Goal: Check status: Check status

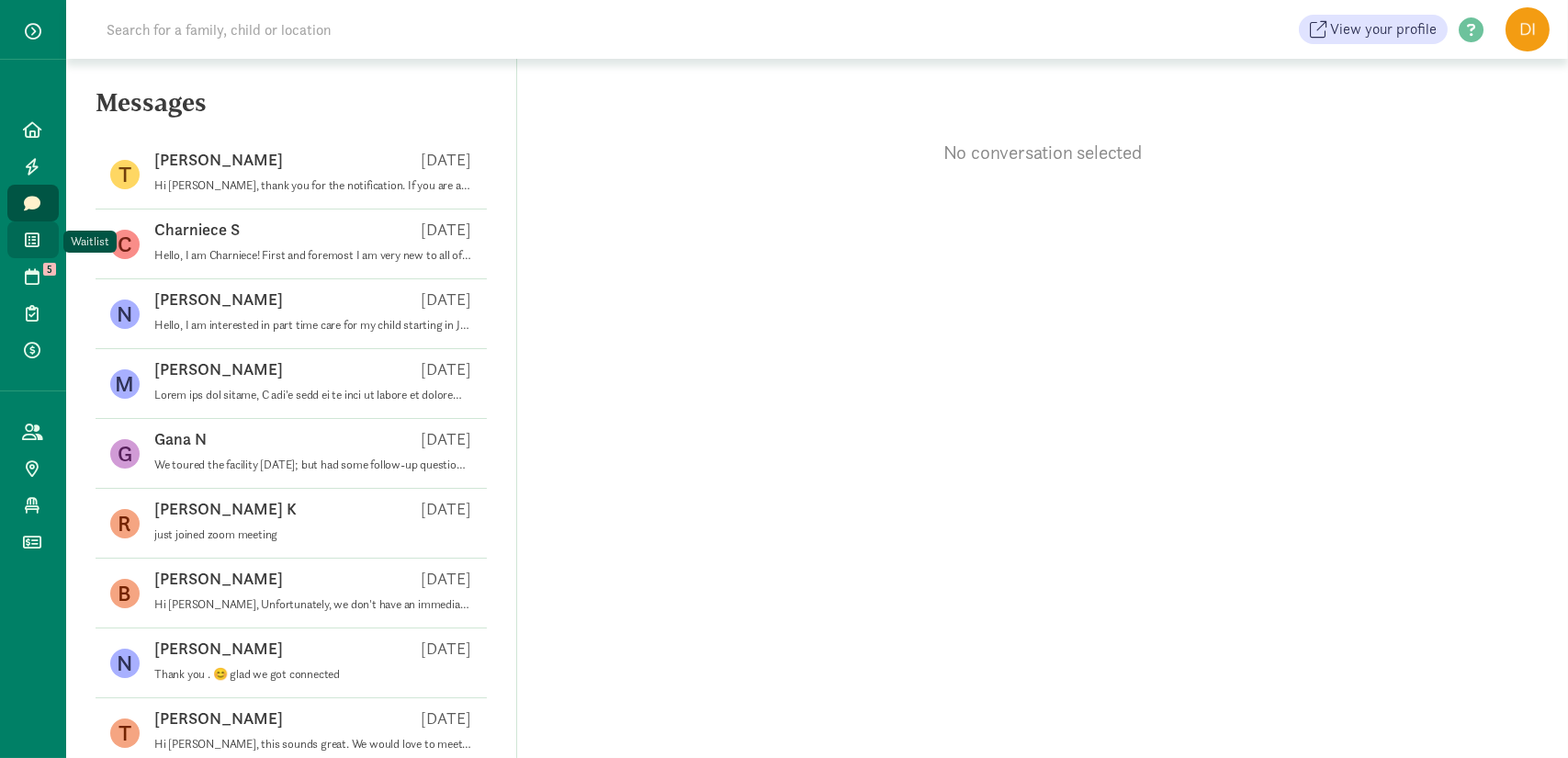
click at [18, 251] on link "Waitlist" at bounding box center [33, 239] width 51 height 37
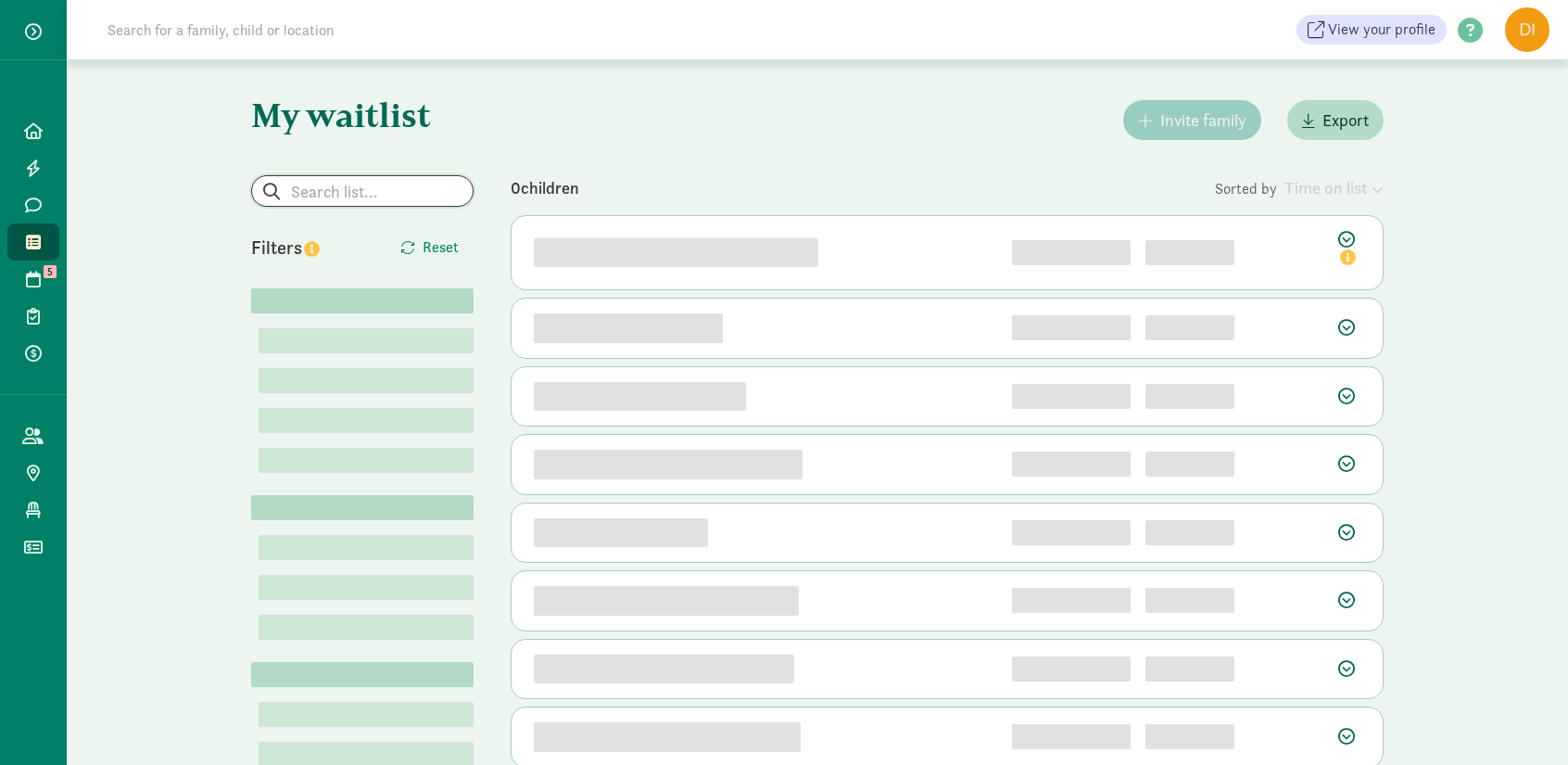
click at [402, 196] on input "search" at bounding box center [362, 190] width 221 height 30
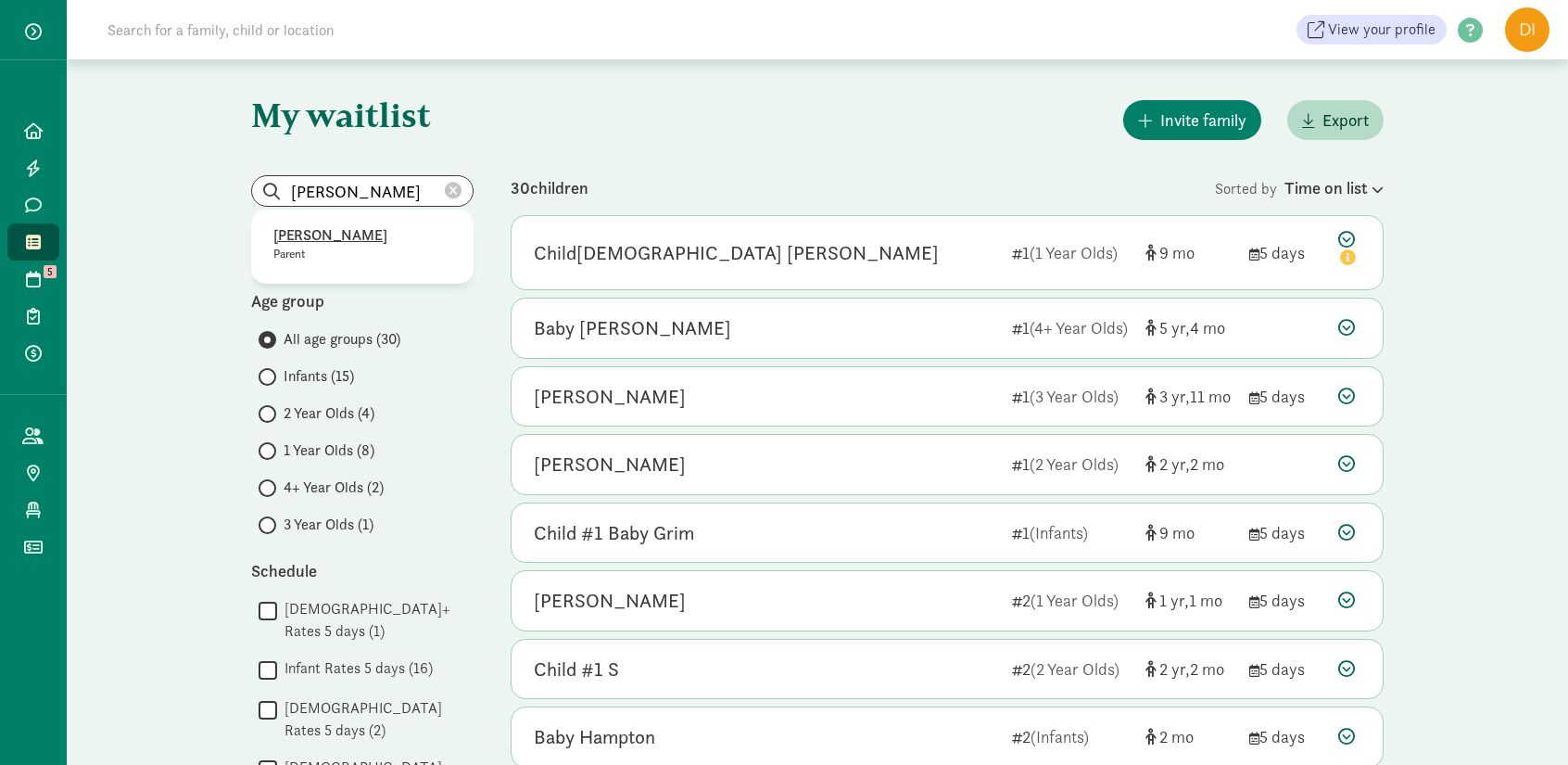
click at [337, 238] on p "[PERSON_NAME]" at bounding box center [362, 235] width 178 height 22
type input "[PERSON_NAME]"
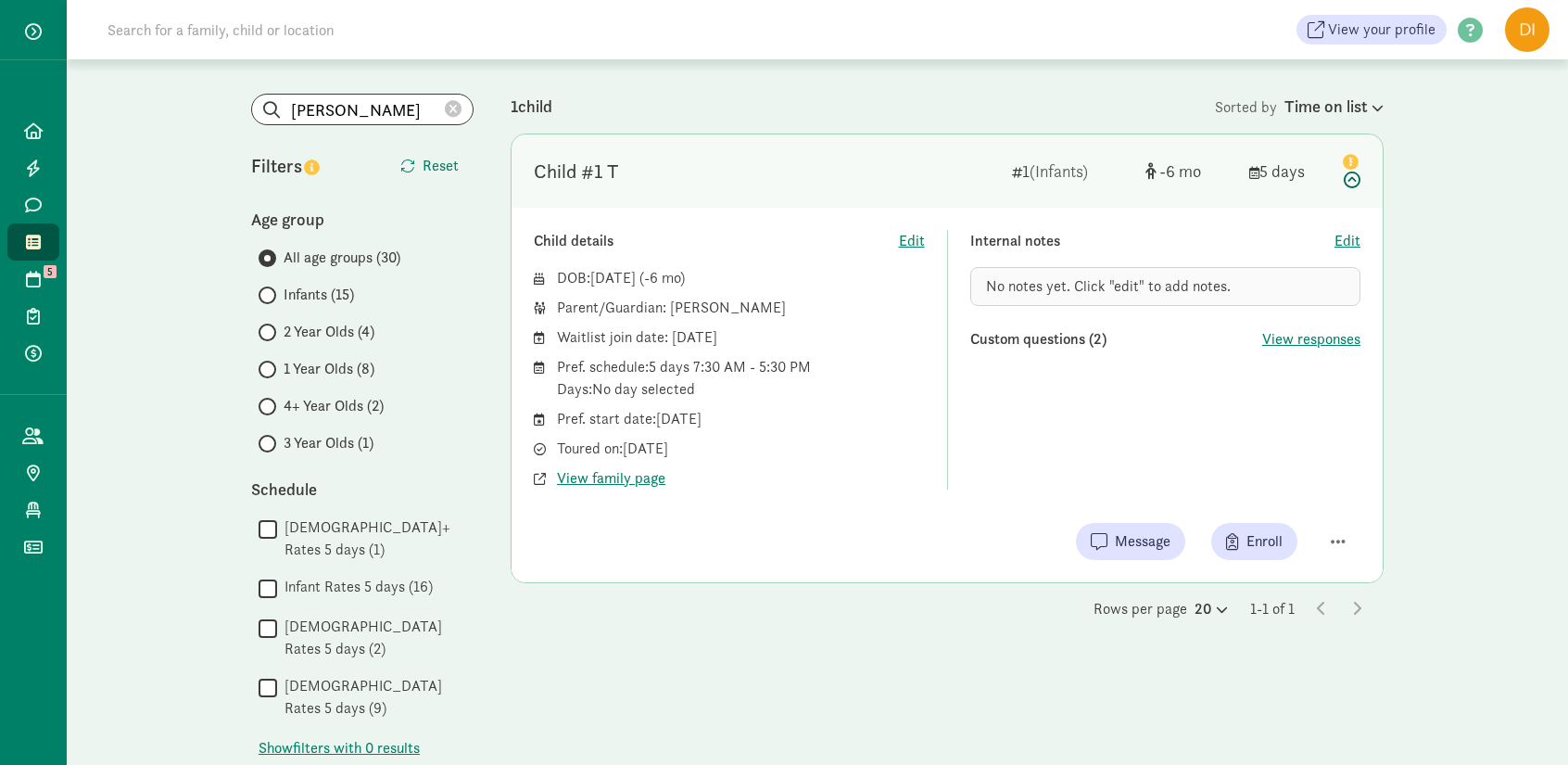
scroll to position [87, 0]
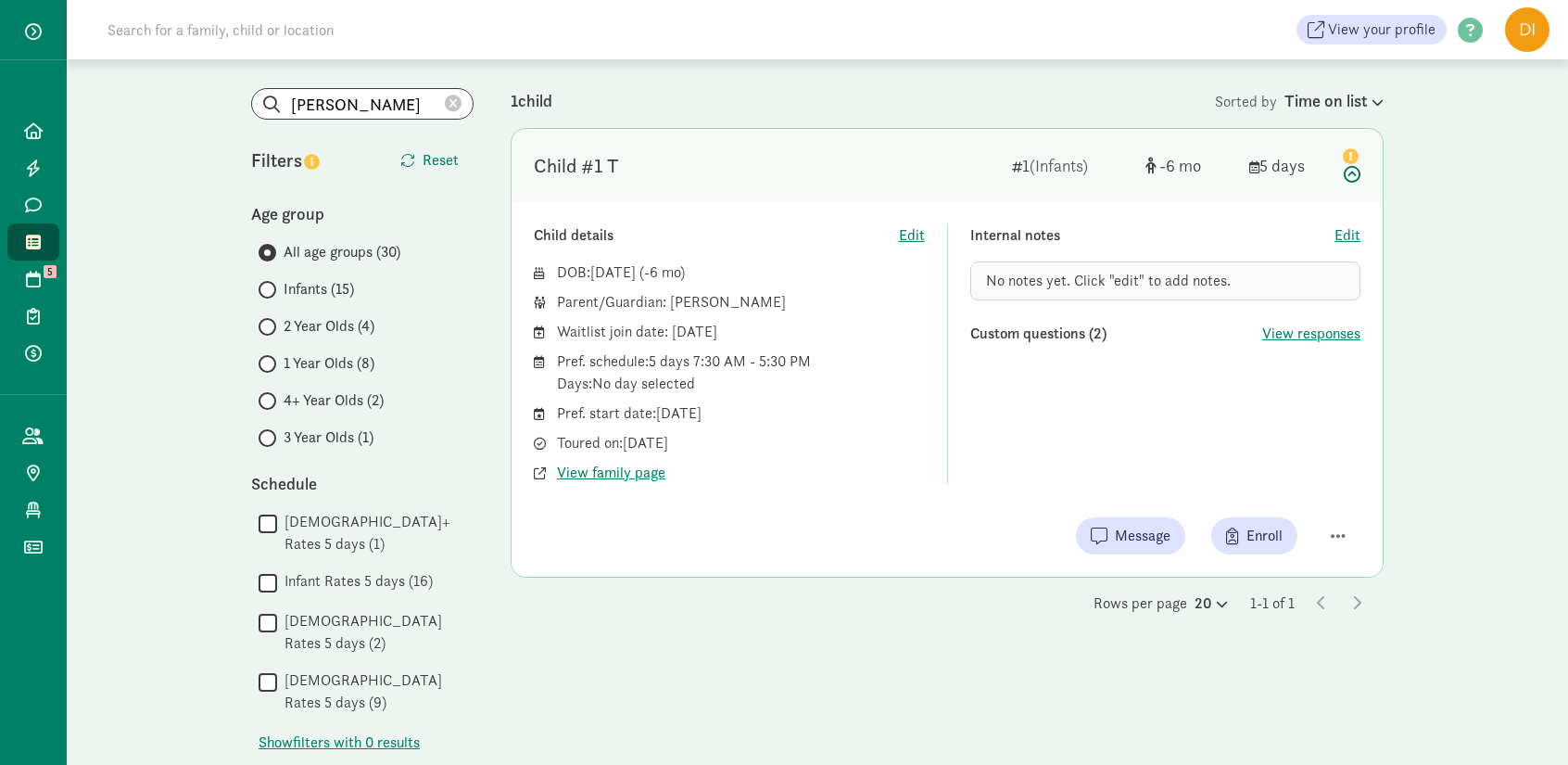
drag, startPoint x: 760, startPoint y: 338, endPoint x: 686, endPoint y: 329, distance: 74.5
click at [686, 329] on div "Waitlist join date: [DATE]" at bounding box center [740, 331] width 368 height 22
drag, startPoint x: 719, startPoint y: 441, endPoint x: 640, endPoint y: 449, distance: 79.4
click at [640, 449] on div "Toured on: [DATE]" at bounding box center [740, 442] width 368 height 22
drag, startPoint x: 748, startPoint y: 415, endPoint x: 651, endPoint y: 418, distance: 97.0
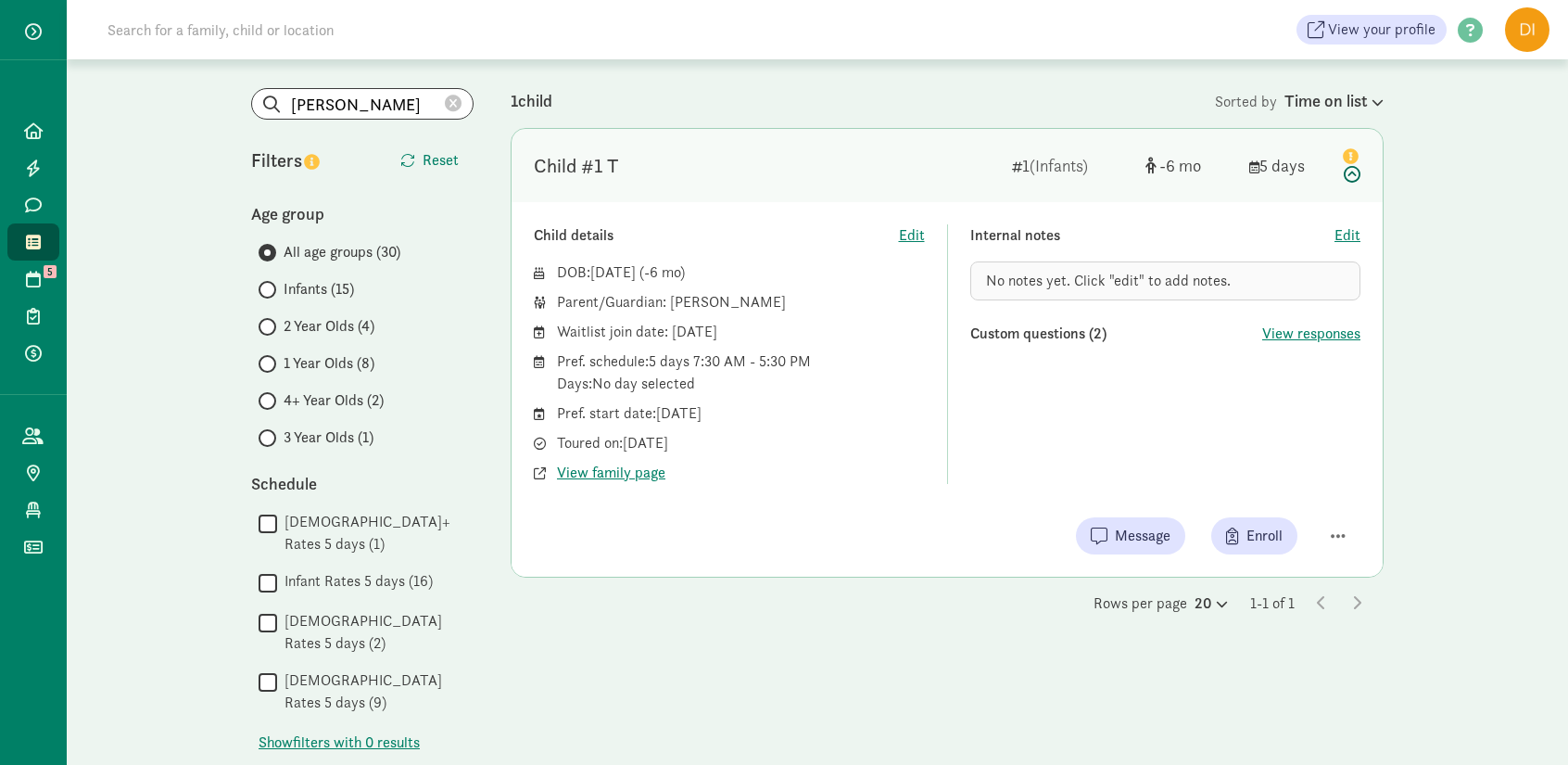
click at [651, 418] on div "Pref. start date: [DATE]" at bounding box center [740, 413] width 368 height 22
